Goal: Task Accomplishment & Management: Manage account settings

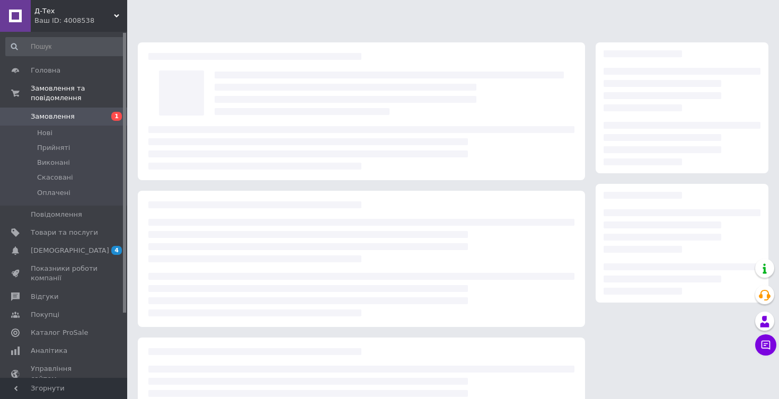
scroll to position [85, 0]
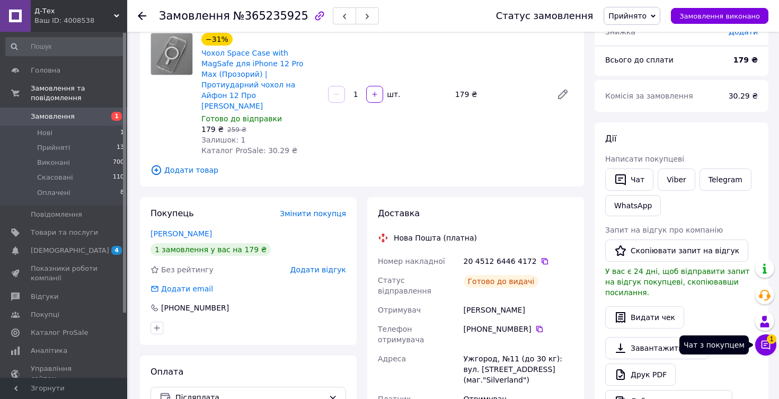
click at [768, 344] on icon at bounding box center [765, 345] width 11 height 11
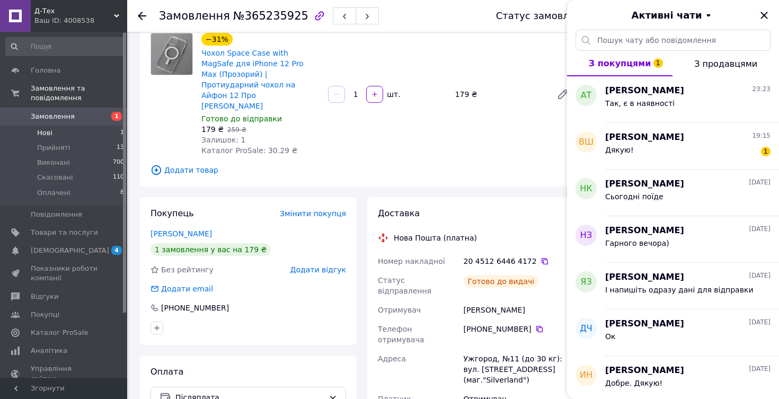
click at [85, 131] on li "Нові 1" at bounding box center [65, 133] width 130 height 15
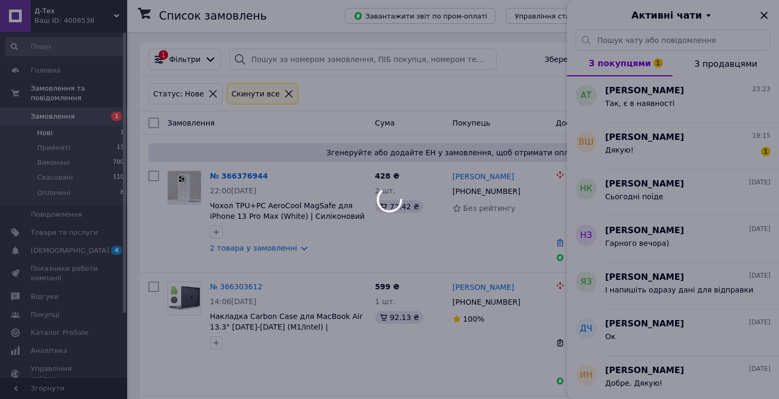
click at [765, 15] on div at bounding box center [389, 199] width 779 height 399
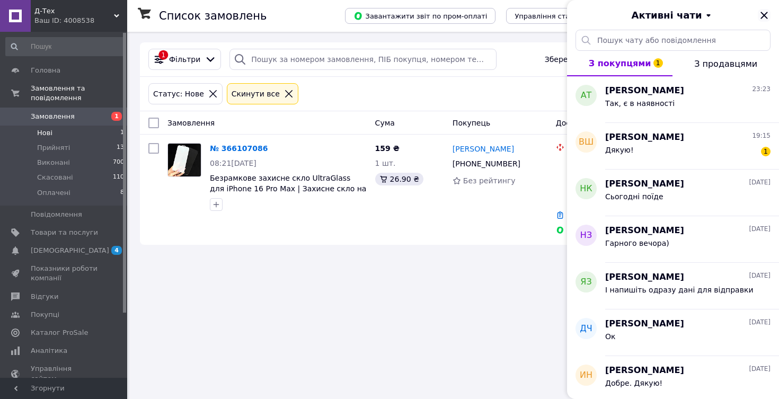
click at [761, 15] on icon "Закрити" at bounding box center [764, 15] width 13 height 13
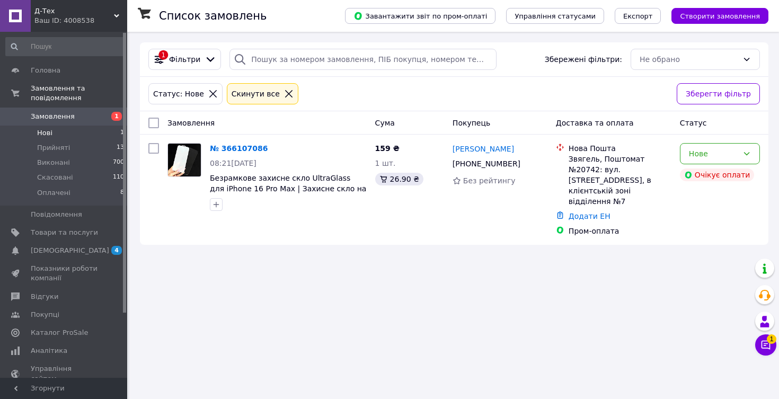
click at [77, 121] on link "Замовлення 1" at bounding box center [65, 117] width 130 height 18
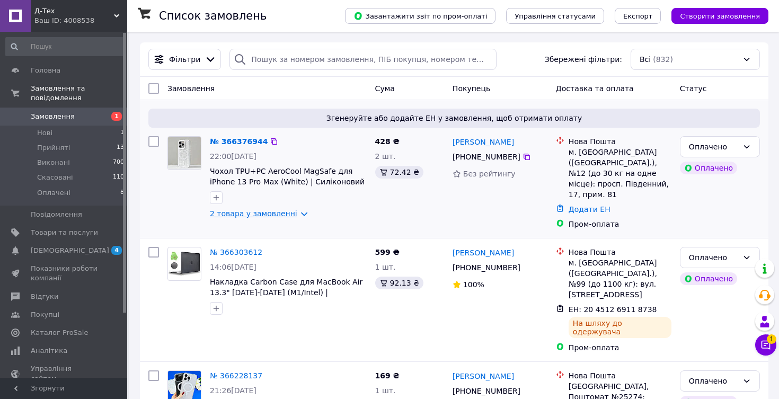
click at [291, 217] on link "2 товара у замовленні" at bounding box center [253, 213] width 87 height 8
